Goal: Find contact information: Find contact information

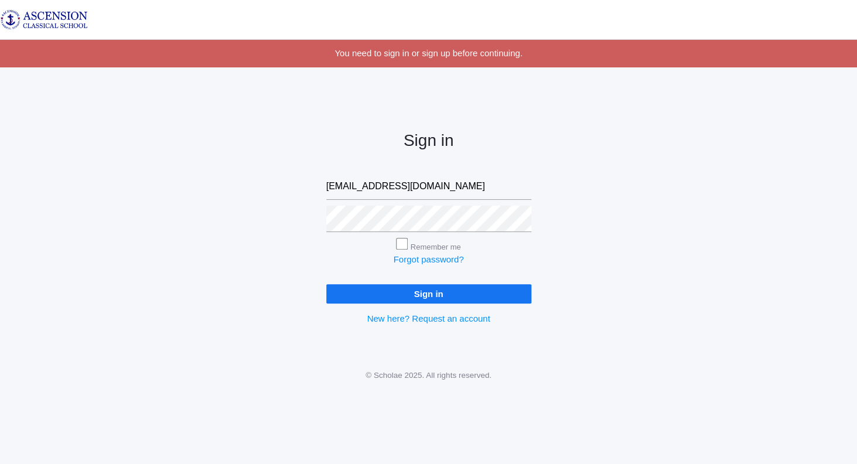
type input "[EMAIL_ADDRESS][DOMAIN_NAME]"
click at [402, 296] on input "Sign in" at bounding box center [428, 293] width 205 height 19
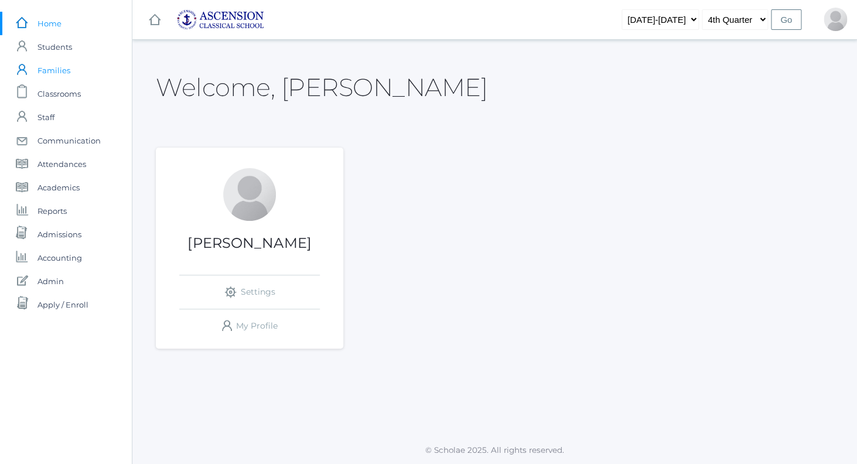
click at [57, 68] on span "Families" at bounding box center [53, 70] width 33 height 23
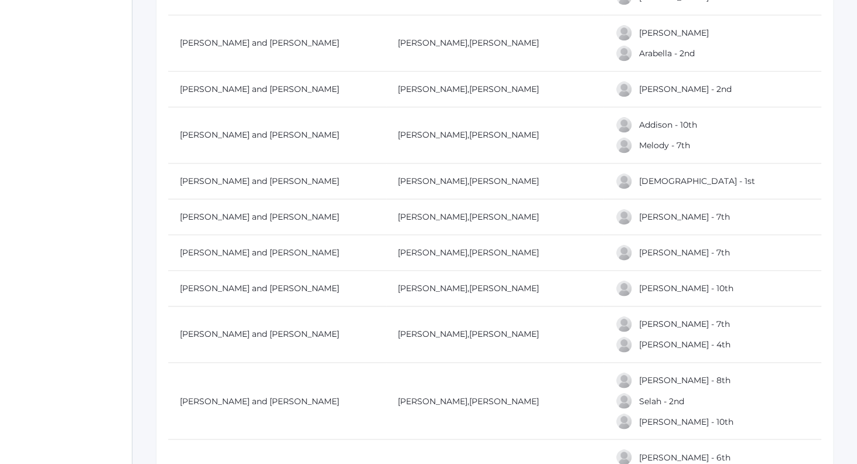
scroll to position [513, 0]
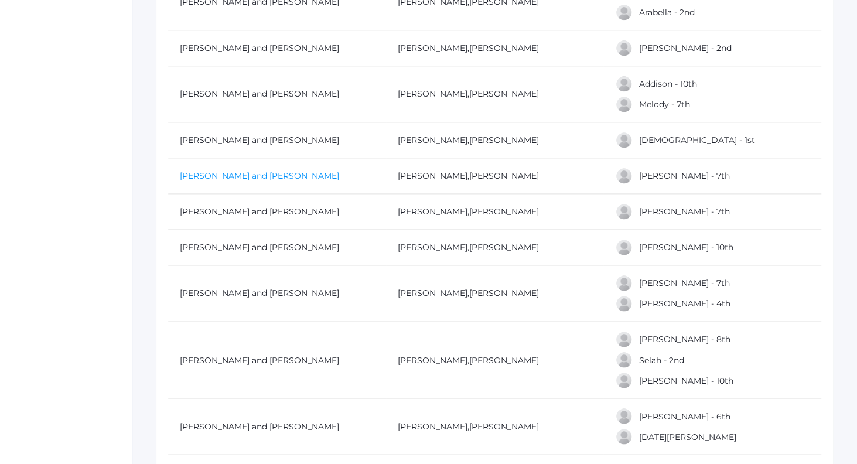
click at [273, 175] on link "Bentzler, Phillip and Sandra" at bounding box center [259, 175] width 159 height 11
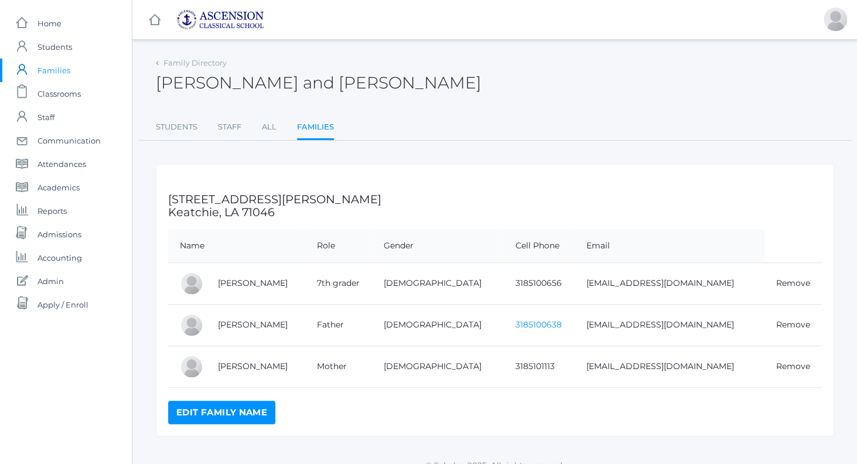
scroll to position [15, 0]
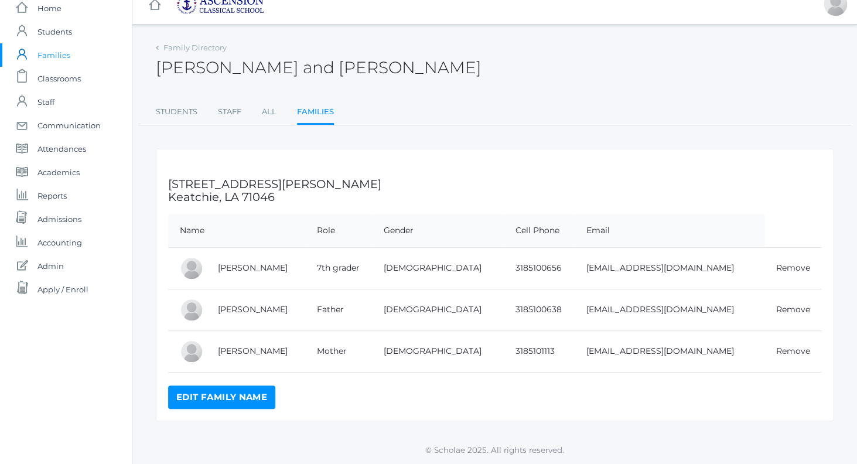
drag, startPoint x: 692, startPoint y: 310, endPoint x: 594, endPoint y: 310, distance: 97.2
click at [594, 310] on td "pabentzler@msn.com" at bounding box center [669, 310] width 190 height 42
copy td "pabentzler@msn.com"
drag, startPoint x: 688, startPoint y: 353, endPoint x: 594, endPoint y: 343, distance: 93.6
click at [594, 343] on td "Slbentzler@msn.com" at bounding box center [669, 351] width 190 height 42
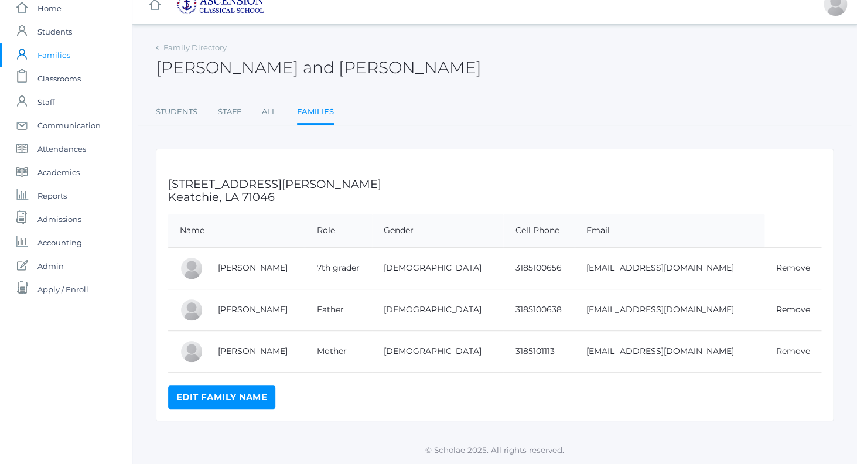
copy td "Slbentzler@msn.com"
